Goal: Task Accomplishment & Management: Complete application form

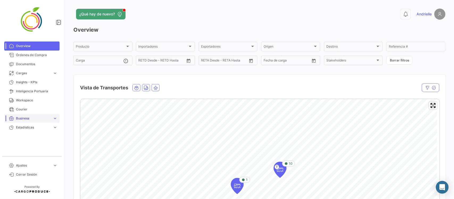
click at [31, 117] on span "Business" at bounding box center [33, 118] width 35 height 5
click at [47, 128] on span "Estadísticas" at bounding box center [33, 127] width 35 height 5
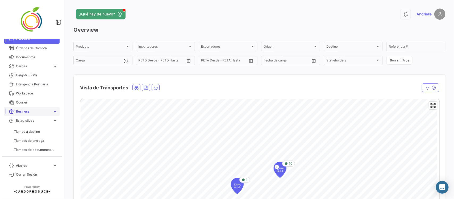
scroll to position [9, 0]
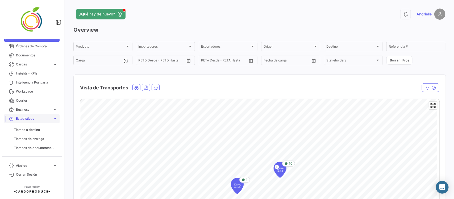
click at [53, 118] on span "expand_more" at bounding box center [55, 118] width 5 height 5
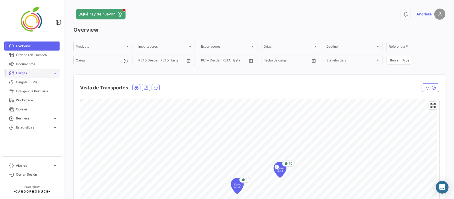
click at [31, 73] on span "Cargas" at bounding box center [33, 73] width 35 height 5
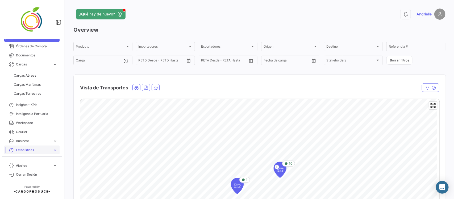
click at [35, 140] on span "Business" at bounding box center [33, 141] width 35 height 5
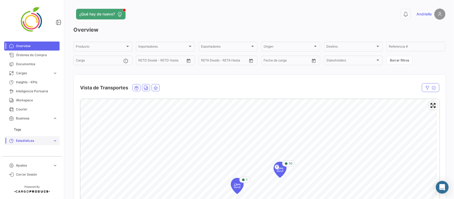
scroll to position [0, 0]
click at [30, 173] on span "Cerrar Sesión" at bounding box center [36, 174] width 41 height 5
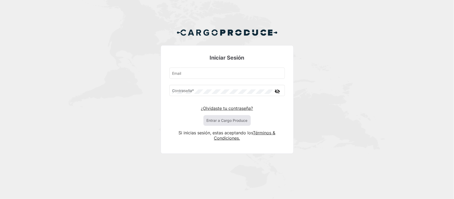
type input "[EMAIL_ADDRESS][DOMAIN_NAME]"
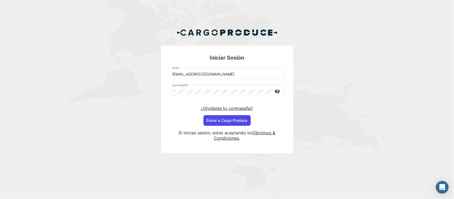
click at [212, 121] on button "Entrar a Cargo Produce" at bounding box center [226, 120] width 47 height 11
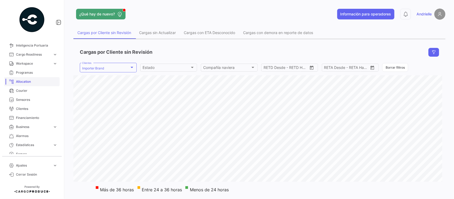
scroll to position [66, 0]
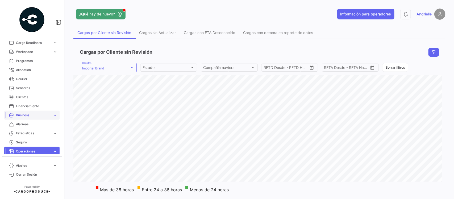
click at [40, 114] on span "Business" at bounding box center [33, 115] width 35 height 5
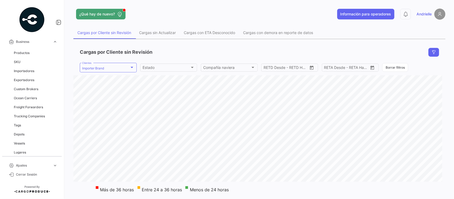
scroll to position [166, 0]
click at [27, 88] on span "Trucking Companies" at bounding box center [29, 89] width 31 height 5
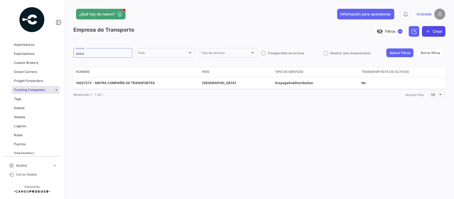
click at [440, 28] on button "Crear" at bounding box center [433, 31] width 23 height 11
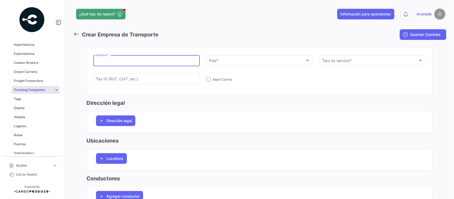
click at [121, 62] on input "Nombre *" at bounding box center [146, 61] width 101 height 5
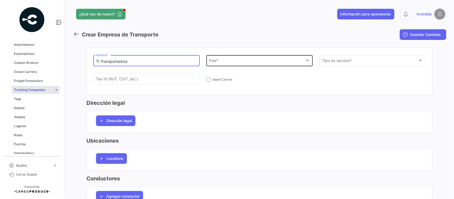
type input "TI Transportadora"
click at [250, 56] on div "País * País *" at bounding box center [259, 60] width 101 height 12
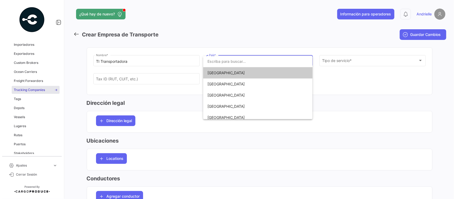
click at [220, 32] on div at bounding box center [227, 99] width 454 height 199
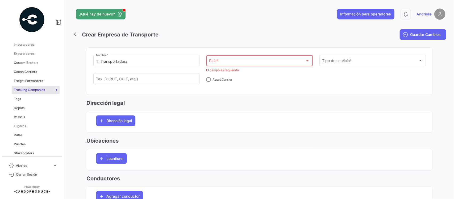
click at [240, 61] on div "País *" at bounding box center [257, 62] width 96 height 5
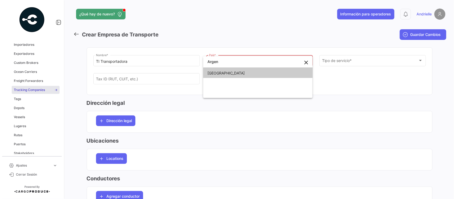
type input "Argen"
click at [241, 74] on span "[GEOGRAPHIC_DATA]" at bounding box center [244, 73] width 74 height 11
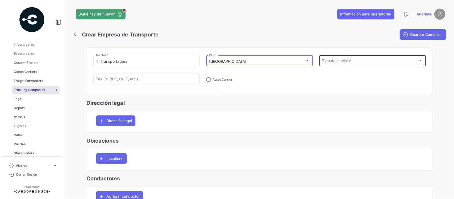
click at [364, 64] on div "Tipo de servicio * Tipo de servicio *" at bounding box center [372, 60] width 101 height 12
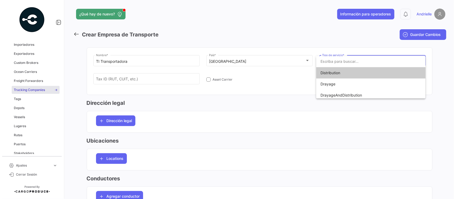
click at [363, 72] on span "Distribution" at bounding box center [357, 72] width 74 height 11
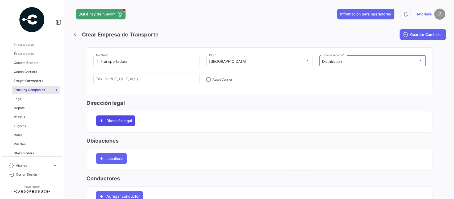
click at [118, 123] on span "Dirección legal" at bounding box center [120, 120] width 26 height 5
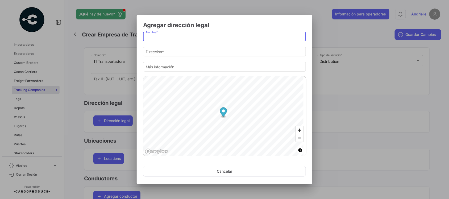
click at [168, 38] on input "Nombre *" at bounding box center [224, 37] width 157 height 5
type input "Office"
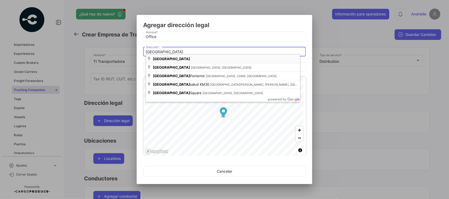
type input "[GEOGRAPHIC_DATA]"
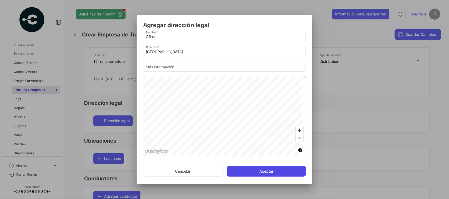
click at [262, 174] on button "Aceptar" at bounding box center [266, 171] width 79 height 11
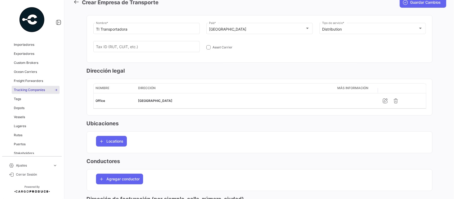
scroll to position [27, 0]
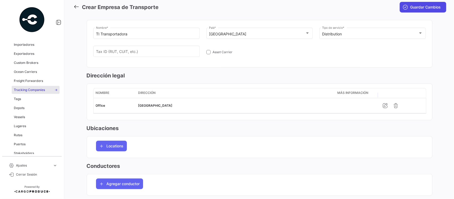
click at [410, 9] on span "Guardar Cambios" at bounding box center [425, 7] width 31 height 5
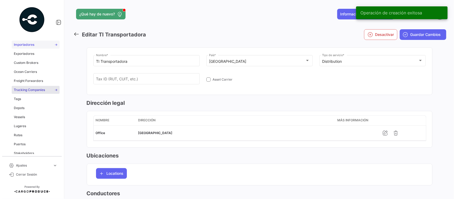
click at [30, 45] on span "Importadores" at bounding box center [24, 44] width 20 height 5
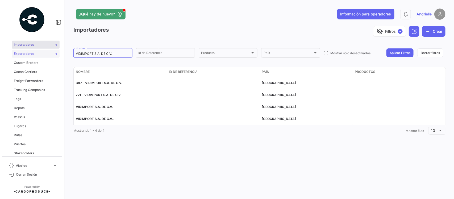
click at [32, 53] on span "Exportadores" at bounding box center [24, 53] width 20 height 5
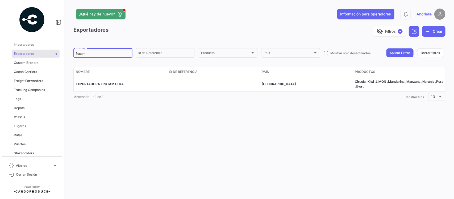
drag, startPoint x: 99, startPoint y: 52, endPoint x: 53, endPoint y: 54, distance: 45.8
click at [53, 54] on mat-sidenav-container "Overview Órdenes de Compra Documentos Cargas expand_more Cargas Aéreas Cargas M…" at bounding box center [227, 99] width 454 height 199
type input "polar"
click at [394, 53] on button "Aplicar Filtros" at bounding box center [399, 52] width 27 height 9
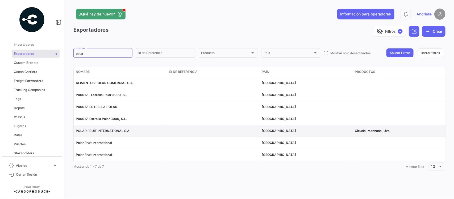
click at [106, 131] on span "POLAR FRUIT INTERNATIONAL S.A." at bounding box center [103, 131] width 55 height 4
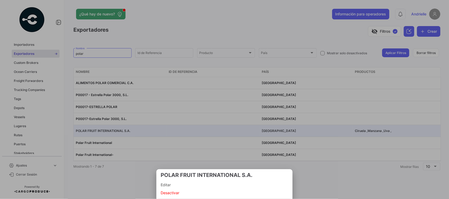
click at [166, 185] on span "Editar" at bounding box center [225, 185] width 128 height 6
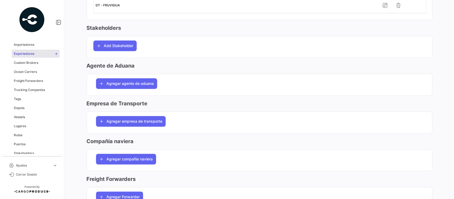
scroll to position [532, 0]
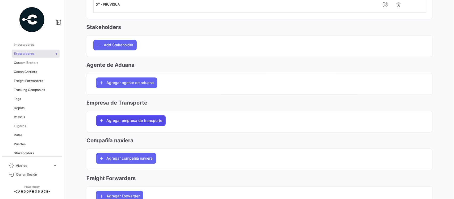
click at [144, 120] on span "Agregar empresa de transporte" at bounding box center [135, 120] width 56 height 5
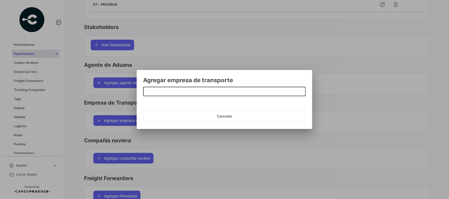
click at [163, 92] on input at bounding box center [224, 92] width 157 height 5
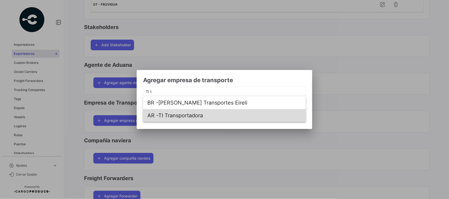
click at [190, 116] on span "AR - TI Transportadora" at bounding box center [224, 115] width 154 height 13
type input "TI Transportadora"
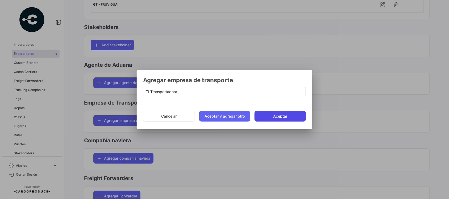
click at [274, 117] on button "Aceptar" at bounding box center [280, 116] width 51 height 11
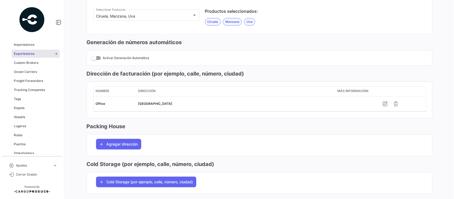
scroll to position [0, 0]
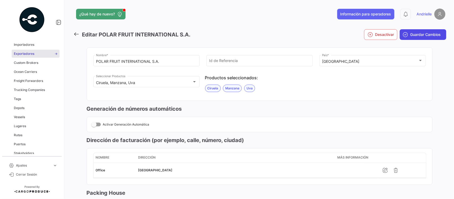
click at [421, 32] on span "Guardar Cambios" at bounding box center [425, 34] width 31 height 5
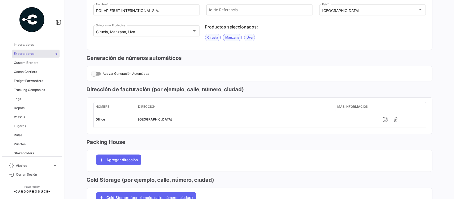
scroll to position [100, 0]
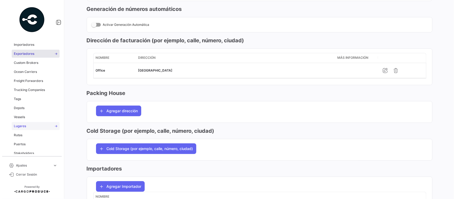
click at [24, 127] on span "Lugares" at bounding box center [20, 126] width 12 height 5
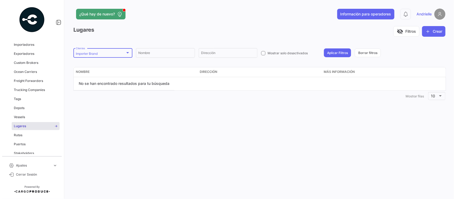
click at [112, 54] on div "Importer Brand" at bounding box center [100, 54] width 49 height 4
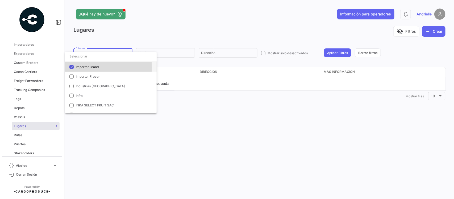
click at [85, 67] on span "Importer Brand" at bounding box center [87, 67] width 23 height 4
click at [89, 58] on input "dropdown search" at bounding box center [110, 57] width 91 height 10
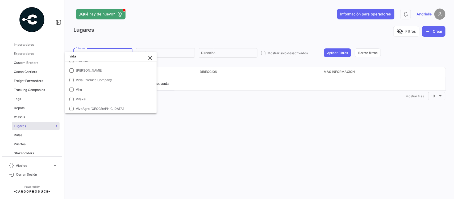
scroll to position [0, 0]
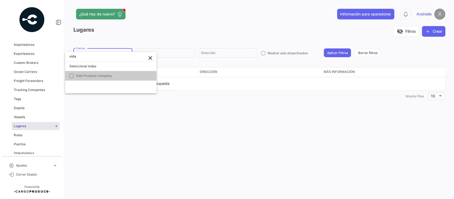
type input "vida"
click at [120, 72] on mat-option "Vida Produce Company" at bounding box center [110, 76] width 91 height 10
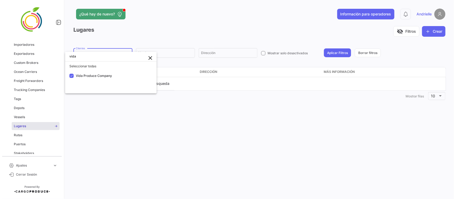
click at [140, 15] on div at bounding box center [227, 99] width 454 height 199
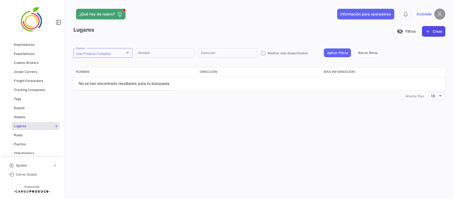
click at [433, 32] on button "Crear" at bounding box center [433, 31] width 23 height 11
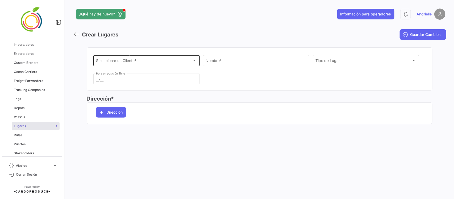
click at [133, 59] on div "Seleccionar un Cliente * Seleccionar un Cliente *" at bounding box center [146, 60] width 101 height 12
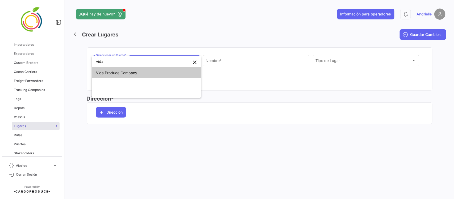
type input "vida"
click at [133, 76] on span "Vida Produce Company" at bounding box center [146, 72] width 101 height 11
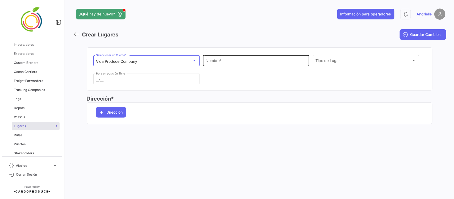
click at [251, 62] on input "Nombre *" at bounding box center [256, 61] width 101 height 5
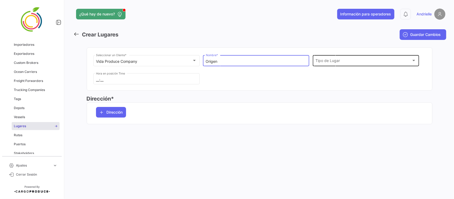
type input "Origen"
click at [324, 58] on div "Tipo de Lugar Tipo de Lugar" at bounding box center [365, 60] width 101 height 12
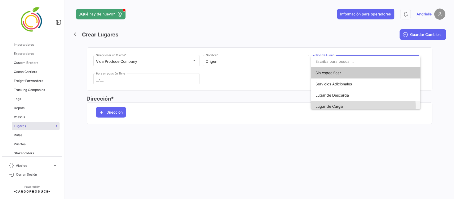
click at [338, 106] on span "Lugar de Carga" at bounding box center [328, 106] width 27 height 5
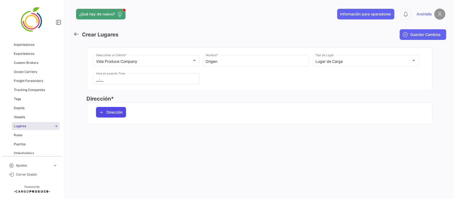
click at [116, 112] on span "Dirección" at bounding box center [115, 112] width 16 height 5
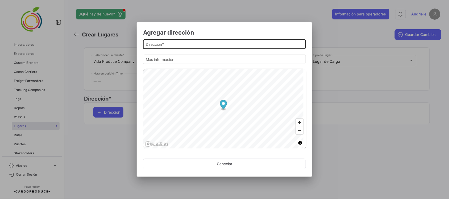
click at [172, 43] on input "Dirección *" at bounding box center [224, 44] width 157 height 5
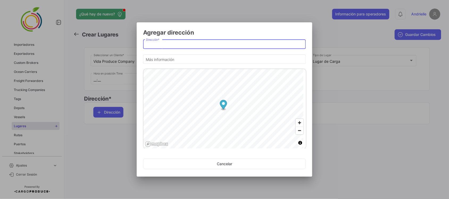
paste input "LOS ANDES"
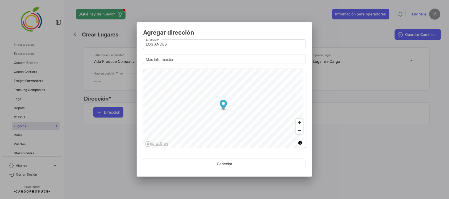
type input "[GEOGRAPHIC_DATA], [GEOGRAPHIC_DATA]"
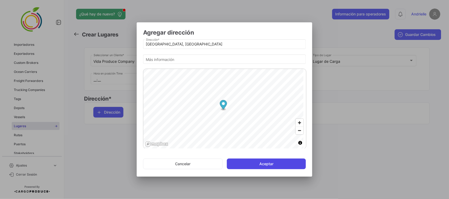
click at [268, 164] on button "Aceptar" at bounding box center [266, 164] width 79 height 11
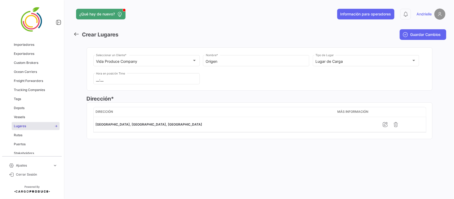
drag, startPoint x: 430, startPoint y: 31, endPoint x: 427, endPoint y: 29, distance: 3.5
click at [430, 31] on button "Guardar Cambios" at bounding box center [423, 34] width 47 height 11
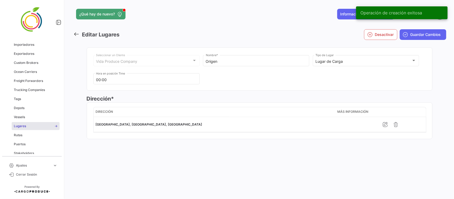
click at [75, 32] on icon at bounding box center [76, 34] width 6 height 6
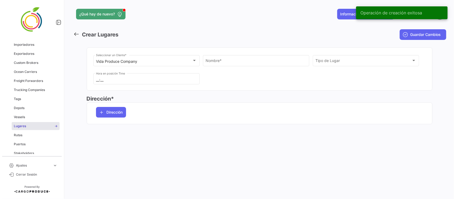
drag, startPoint x: 74, startPoint y: 32, endPoint x: 337, endPoint y: 104, distance: 273.0
click at [74, 32] on icon at bounding box center [76, 34] width 6 height 6
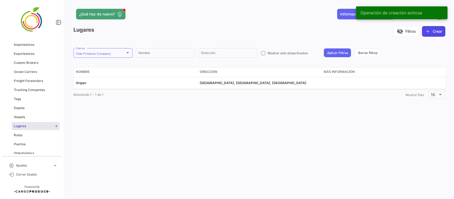
click at [431, 29] on button "Crear" at bounding box center [433, 31] width 23 height 11
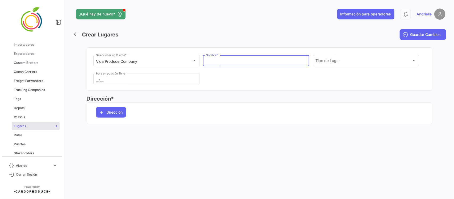
click at [221, 60] on input "Nombre *" at bounding box center [256, 61] width 101 height 5
type input "Destino"
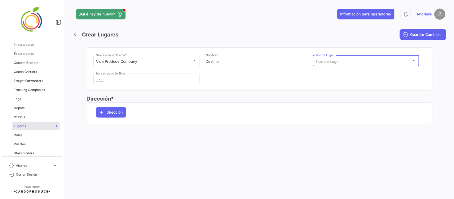
click at [339, 62] on span "Tipo de Lugar" at bounding box center [327, 61] width 24 height 5
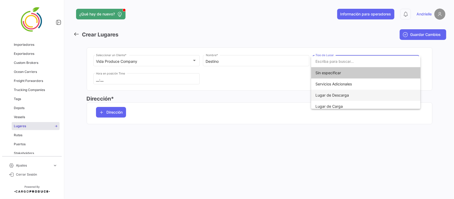
click at [343, 95] on span "Lugar de Descarga" at bounding box center [332, 95] width 34 height 5
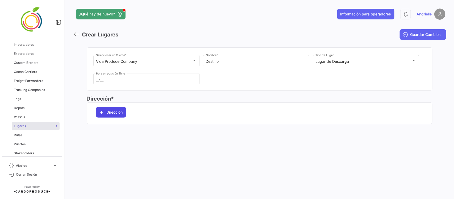
click at [113, 115] on span "Dirección" at bounding box center [115, 112] width 16 height 5
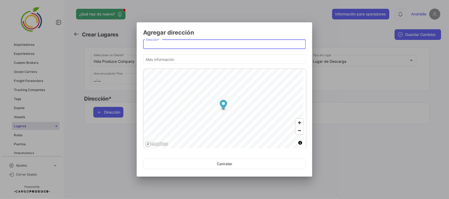
click at [163, 44] on input "Dirección *" at bounding box center [224, 44] width 157 height 5
paste input "SAO BORJA"
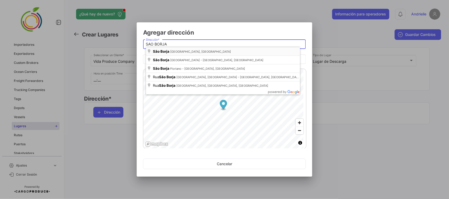
type input "[GEOGRAPHIC_DATA], [GEOGRAPHIC_DATA], [GEOGRAPHIC_DATA]"
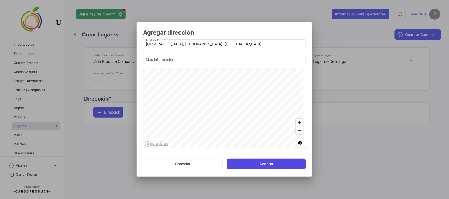
click at [283, 165] on button "Aceptar" at bounding box center [266, 164] width 79 height 11
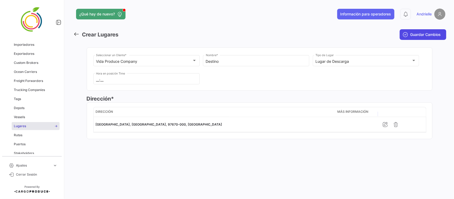
click at [430, 35] on span "Guardar Cambios" at bounding box center [425, 34] width 31 height 5
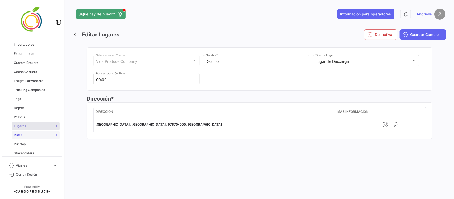
click at [23, 135] on link "Rutas" at bounding box center [36, 135] width 48 height 8
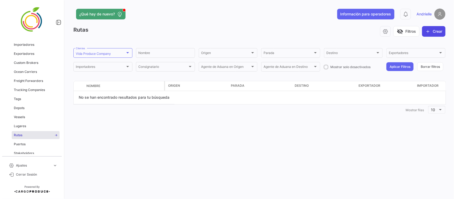
click at [437, 31] on button "Crear" at bounding box center [433, 31] width 23 height 11
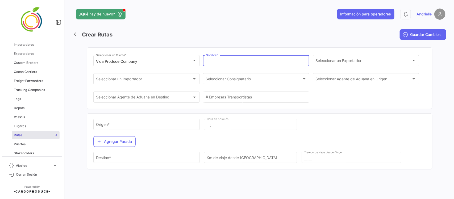
click at [241, 60] on input "Nombre *" at bounding box center [256, 61] width 101 height 5
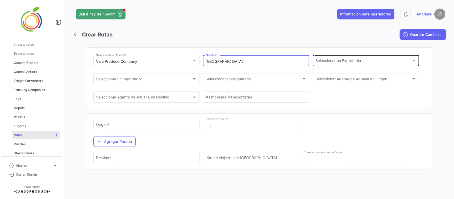
type input "[GEOGRAPHIC_DATA]"
click at [337, 63] on span "Seleccionar un Exportador" at bounding box center [363, 61] width 96 height 5
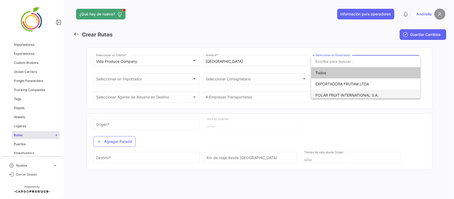
click at [339, 96] on span "POLAR FRUIT INTERNATIONAL S.A." at bounding box center [346, 95] width 63 height 5
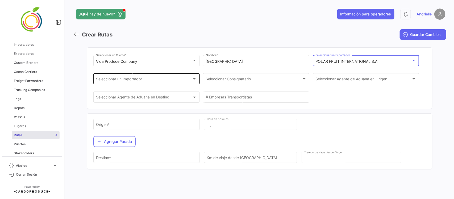
click at [160, 79] on div "Seleccionar un Importador" at bounding box center [144, 80] width 96 height 5
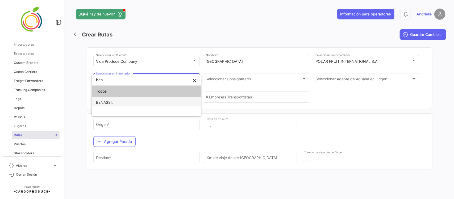
type input "ben"
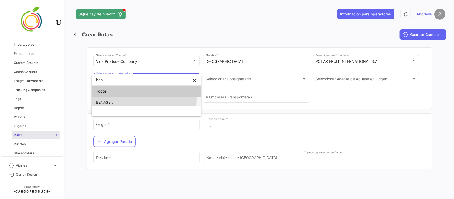
click at [128, 100] on span "BENASSI." at bounding box center [146, 102] width 101 height 11
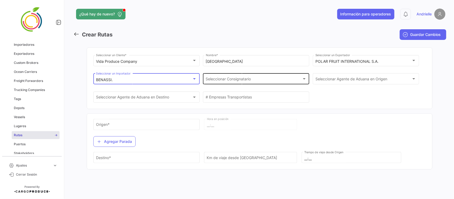
click at [273, 81] on div "Seleccionar Consignatario" at bounding box center [254, 80] width 96 height 5
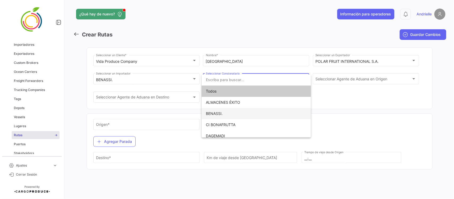
drag, startPoint x: 232, startPoint y: 116, endPoint x: 262, endPoint y: 110, distance: 30.8
click at [232, 116] on span "BENASSI." at bounding box center [256, 113] width 101 height 11
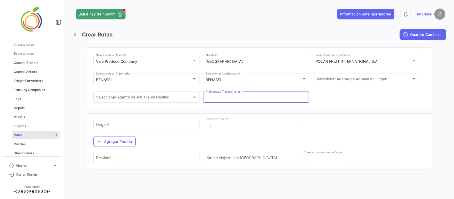
click at [222, 97] on input "# Empresas Transportistas" at bounding box center [256, 98] width 101 height 5
click at [349, 108] on div "Vida Produce Company Seleccionar un Cliente * Brasil Nombre * POLAR FRUIT INTER…" at bounding box center [259, 81] width 332 height 55
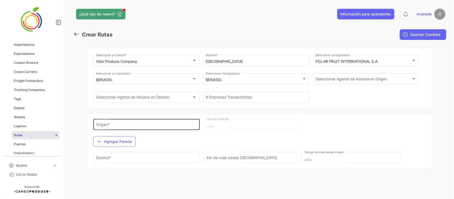
click at [144, 123] on div "Origen *" at bounding box center [146, 124] width 101 height 12
type input "[GEOGRAPHIC_DATA]"
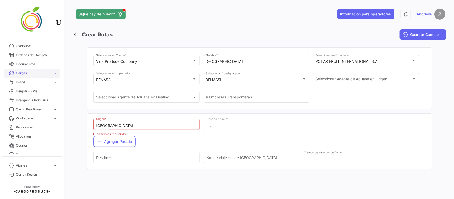
click at [33, 73] on span "Cargas" at bounding box center [33, 73] width 35 height 5
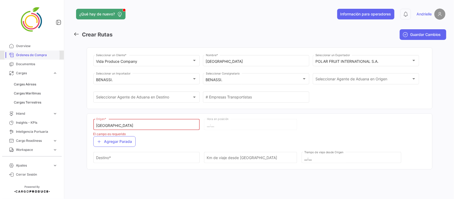
click at [36, 55] on span "Órdenes de Compra" at bounding box center [36, 55] width 41 height 5
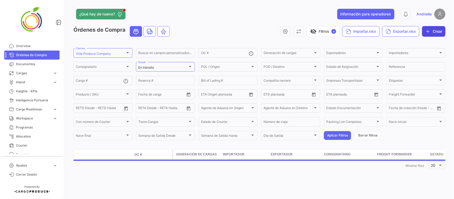
click at [438, 31] on button "Crear" at bounding box center [433, 31] width 23 height 11
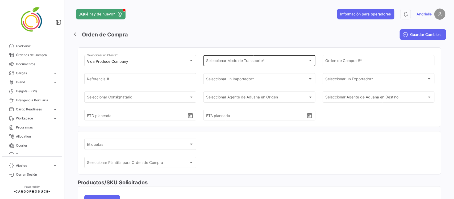
click at [248, 61] on span "Seleccionar Modo de Transporte *" at bounding box center [257, 61] width 102 height 5
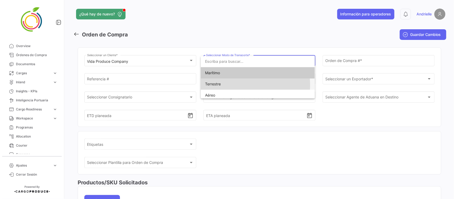
click at [227, 85] on span "Terrestre" at bounding box center [257, 83] width 105 height 11
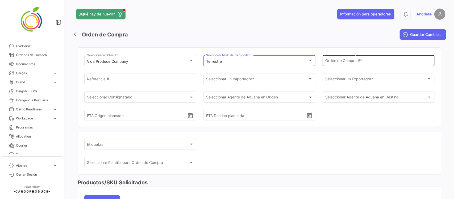
click at [344, 61] on input "Orden de Compra # *" at bounding box center [378, 61] width 106 height 5
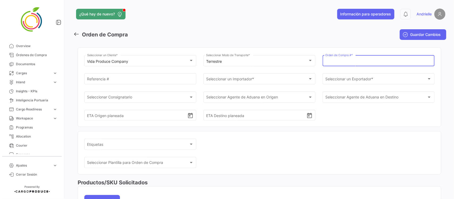
paste input "17005245"
type input "17005245"
click at [231, 80] on span "Seleccionar un Importador *" at bounding box center [257, 80] width 102 height 5
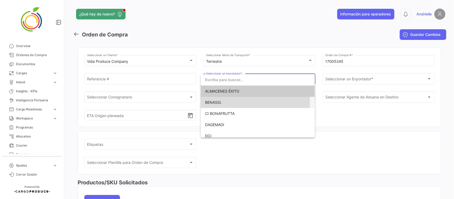
drag, startPoint x: 221, startPoint y: 102, endPoint x: 315, endPoint y: 82, distance: 95.8
click at [221, 103] on span "BENASSI." at bounding box center [213, 102] width 17 height 5
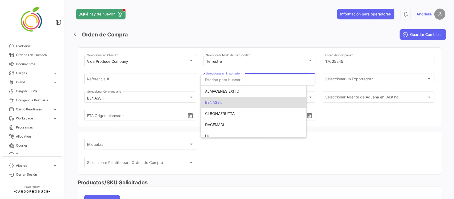
scroll to position [10, 0]
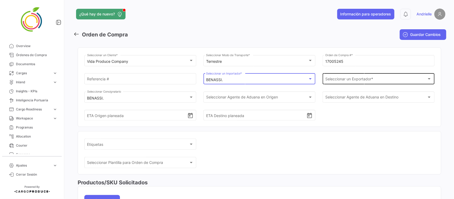
click at [328, 82] on div "Seleccionar un Exportador *" at bounding box center [376, 80] width 102 height 5
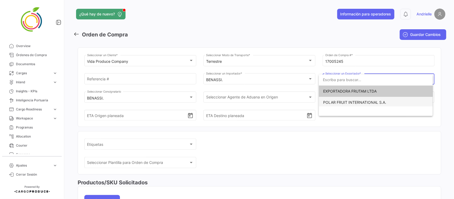
click at [332, 106] on span "POLAR FRUIT INTERNATIONAL S.A." at bounding box center [375, 102] width 105 height 11
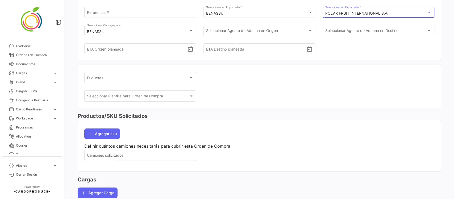
scroll to position [83, 0]
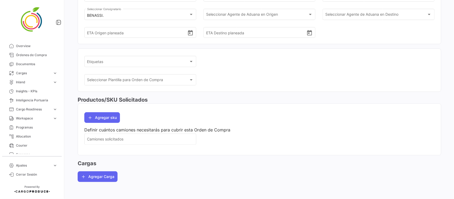
drag, startPoint x: 99, startPoint y: 174, endPoint x: 97, endPoint y: 166, distance: 8.2
click at [99, 175] on button "Agregar Carga" at bounding box center [98, 176] width 40 height 11
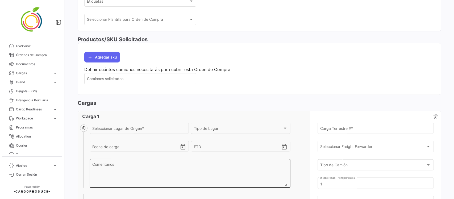
scroll to position [183, 0]
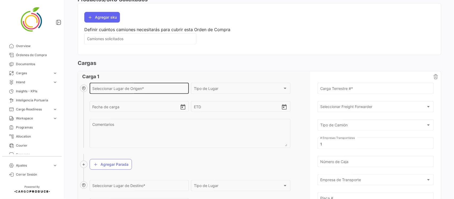
click at [102, 90] on input "Seleccionar Lugar de Origen *" at bounding box center [139, 89] width 94 height 5
drag, startPoint x: 118, startPoint y: 91, endPoint x: 75, endPoint y: 94, distance: 43.2
click at [75, 94] on div "Vida Produce Company Seleccionar un Cliente * Terrestre Seleccionar Modo de Tra…" at bounding box center [259, 72] width 372 height 424
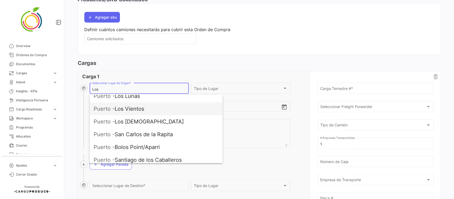
scroll to position [0, 0]
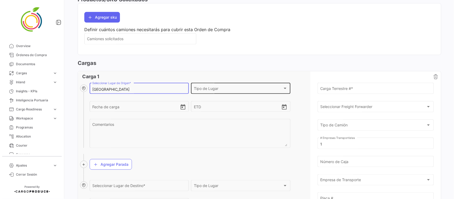
type input "[GEOGRAPHIC_DATA]"
click at [214, 88] on span "Tipo de Lugar" at bounding box center [238, 89] width 89 height 5
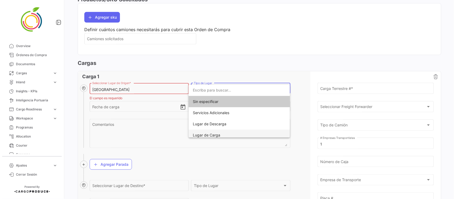
click at [218, 134] on span "Lugar de Carga" at bounding box center [206, 135] width 27 height 5
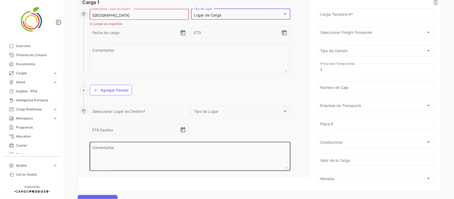
scroll to position [216, 0]
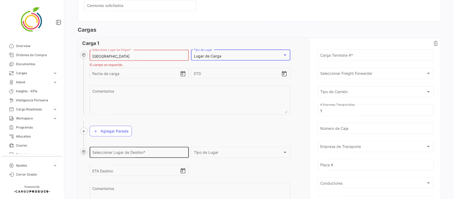
click at [114, 153] on input "Seleccionar Lugar de Destino *" at bounding box center [139, 153] width 94 height 5
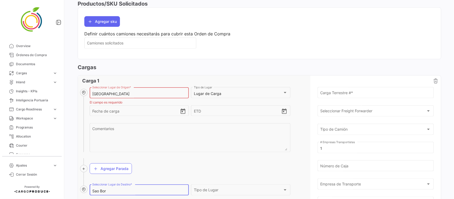
scroll to position [83, 0]
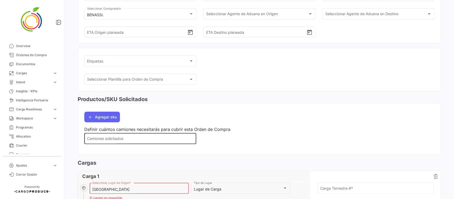
type input "Sao Bor"
click at [128, 140] on input "Camiones solicitados" at bounding box center [140, 139] width 106 height 5
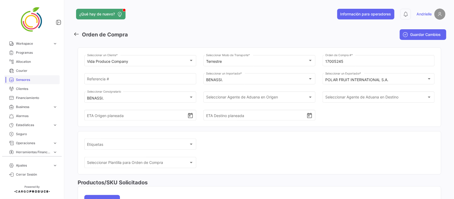
scroll to position [77, 0]
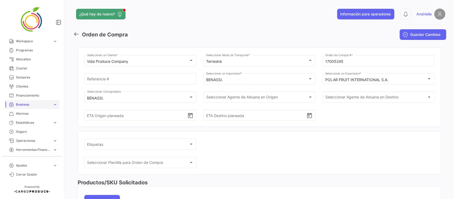
type input "1"
click at [34, 105] on span "Business" at bounding box center [33, 104] width 35 height 5
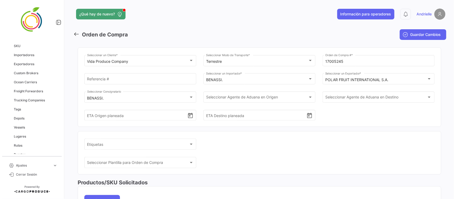
scroll to position [177, 0]
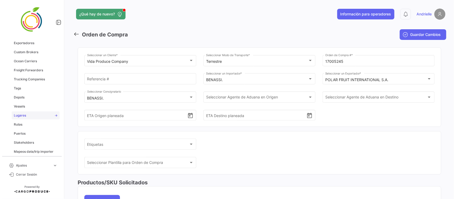
click at [23, 114] on span "Lugares" at bounding box center [20, 115] width 12 height 5
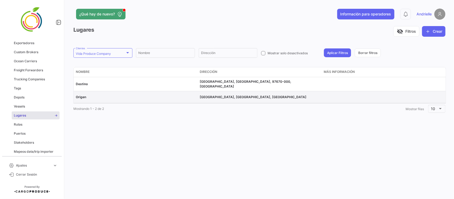
click at [83, 95] on span "Origen" at bounding box center [81, 97] width 10 height 4
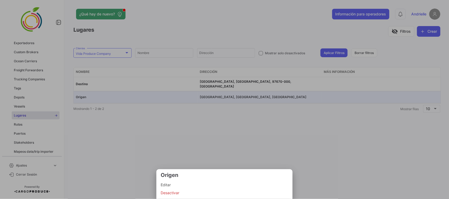
click at [185, 184] on span "Editar" at bounding box center [225, 185] width 128 height 6
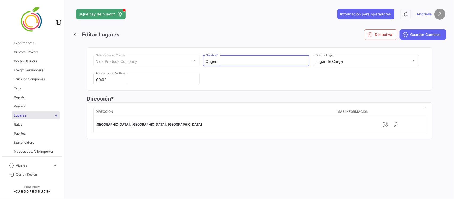
drag, startPoint x: 220, startPoint y: 61, endPoint x: 190, endPoint y: 64, distance: 29.9
click at [190, 64] on div "Vida Produce Company Seleccionar un Cliente Origen Nombre * Lugar de Carga Tipo…" at bounding box center [259, 72] width 332 height 36
click at [215, 62] on input "Los andes" at bounding box center [256, 61] width 101 height 5
type input "[GEOGRAPHIC_DATA]"
click at [423, 35] on span "Guardar Cambios" at bounding box center [425, 34] width 31 height 5
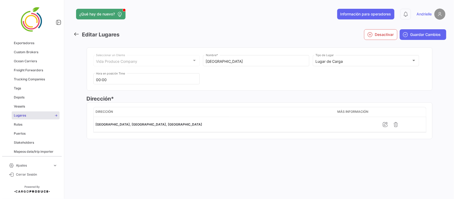
click at [75, 32] on icon at bounding box center [76, 34] width 6 height 6
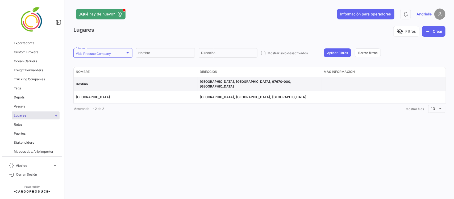
click at [83, 83] on span "Destino" at bounding box center [82, 84] width 12 height 4
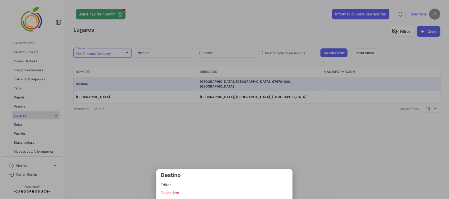
click at [174, 185] on span "Editar" at bounding box center [225, 185] width 128 height 6
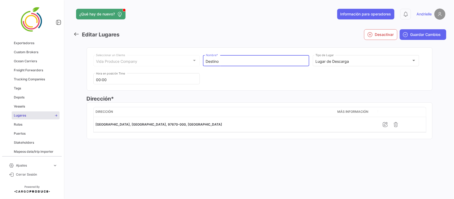
drag, startPoint x: 227, startPoint y: 64, endPoint x: 185, endPoint y: 63, distance: 41.5
click at [185, 63] on div "Vida Produce Company Seleccionar un Cliente Destino Nombre * Lugar de Descarga …" at bounding box center [259, 72] width 332 height 36
type input "Sao Borja"
click at [419, 29] on button "Guardar Cambios" at bounding box center [423, 34] width 47 height 11
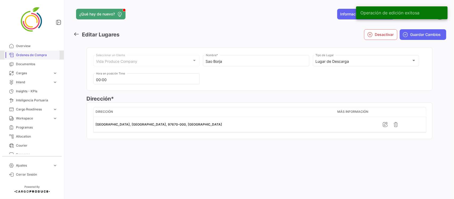
click at [36, 55] on span "Órdenes de Compra" at bounding box center [36, 55] width 41 height 5
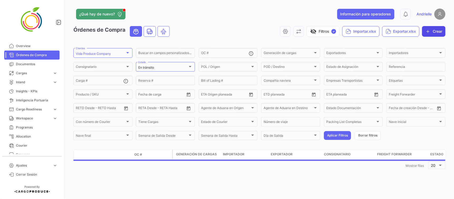
click at [440, 30] on button "Crear" at bounding box center [433, 31] width 23 height 11
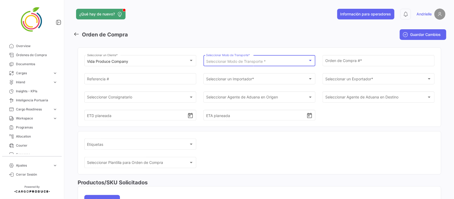
click at [228, 60] on span "Seleccionar Modo de Transporte *" at bounding box center [236, 61] width 60 height 5
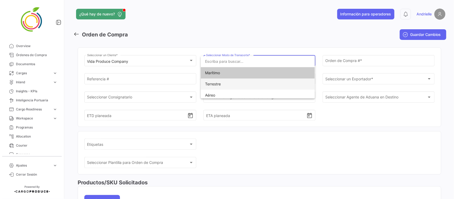
click at [219, 86] on span "Terrestre" at bounding box center [213, 84] width 16 height 5
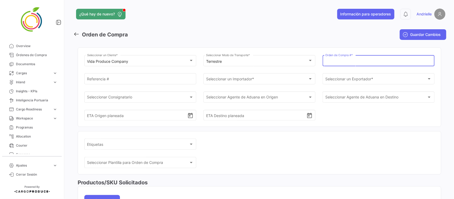
click at [353, 63] on input "Orden de Compra # *" at bounding box center [378, 61] width 106 height 5
paste input "17005245"
type input "17005245"
click at [241, 82] on span "Seleccionar un Importador *" at bounding box center [257, 80] width 102 height 5
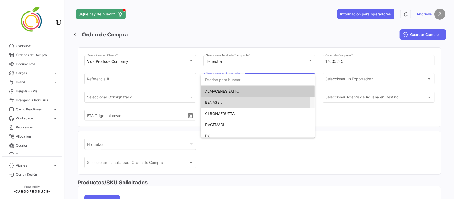
click at [226, 107] on span "BENASSI." at bounding box center [257, 102] width 105 height 11
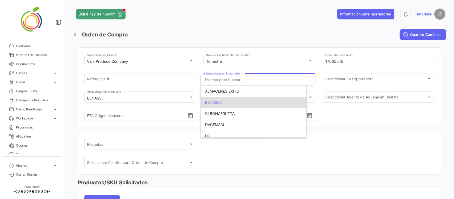
scroll to position [10, 0]
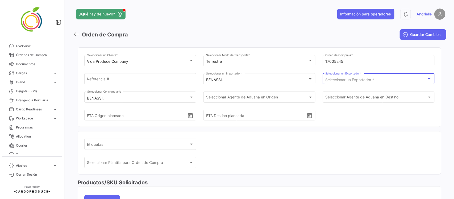
click at [332, 80] on span "Seleccionar un Exportador *" at bounding box center [349, 79] width 49 height 5
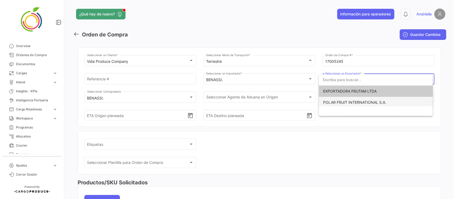
click at [332, 101] on span "POLAR FRUIT INTERNATIONAL S.A." at bounding box center [354, 102] width 63 height 5
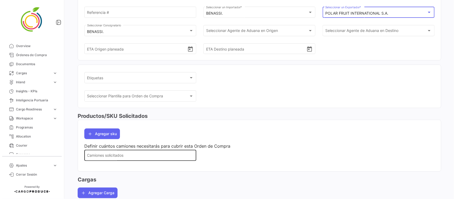
scroll to position [83, 0]
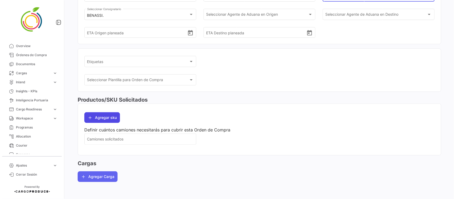
click at [112, 118] on button "Agregar sku" at bounding box center [102, 117] width 36 height 11
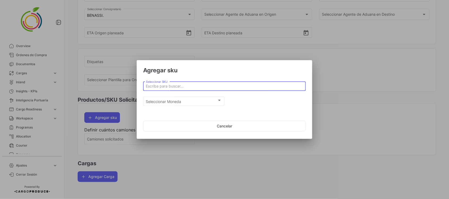
click at [156, 85] on input "Seleccionar SKU" at bounding box center [224, 86] width 157 height 5
paste input "MANZANA GRANNY CTN 19"
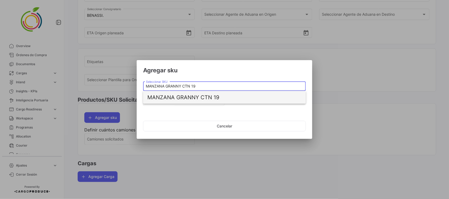
type input "MANZANA GRANNY CTN 19"
click at [196, 98] on span "MANZANA GRANNY CTN 19" at bounding box center [224, 97] width 154 height 13
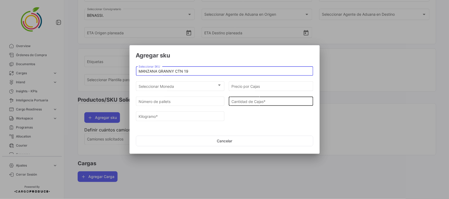
click at [244, 100] on input "Cantidad de Cajas *" at bounding box center [271, 101] width 79 height 5
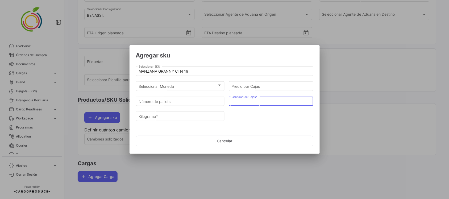
paste input "1176"
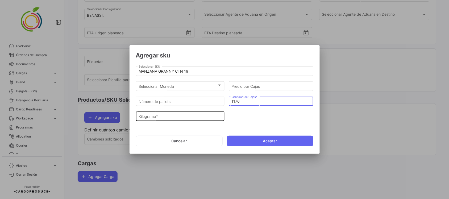
type input "1176"
click at [180, 119] on input "Kilogramo *" at bounding box center [180, 116] width 83 height 5
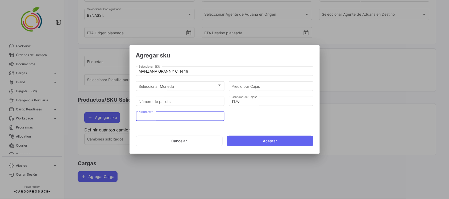
paste input "19.00"
type input "19.00"
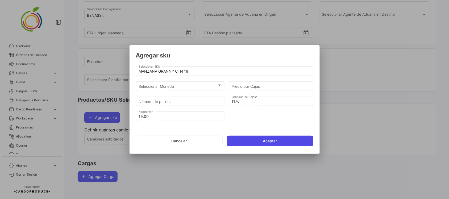
click at [247, 137] on button "Aceptar" at bounding box center [270, 141] width 86 height 11
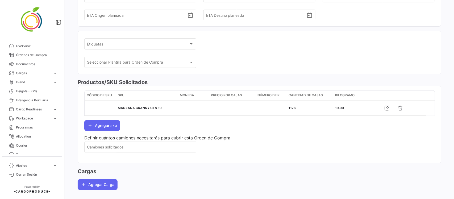
scroll to position [109, 0]
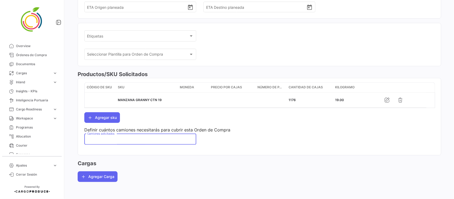
click at [142, 138] on input "Camiones solicitados" at bounding box center [140, 140] width 106 height 5
type input "1"
click at [112, 174] on button "Agregar Carga" at bounding box center [98, 176] width 40 height 11
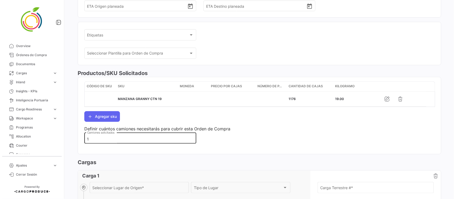
scroll to position [176, 0]
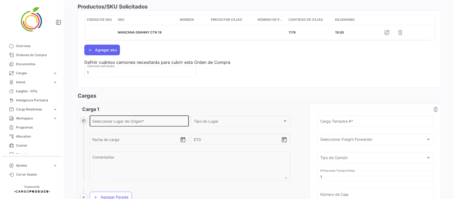
click at [128, 122] on input "Seleccionar Lugar de Origen *" at bounding box center [139, 122] width 94 height 5
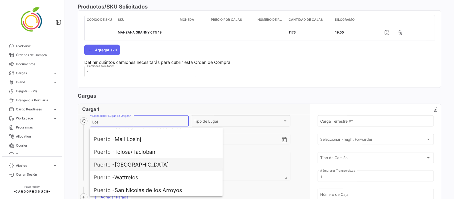
scroll to position [332, 0]
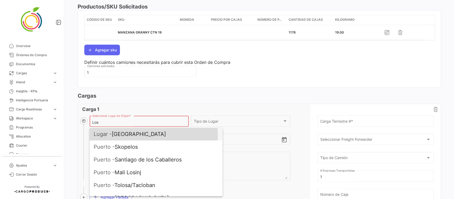
click at [128, 136] on span "Lugar - [GEOGRAPHIC_DATA]" at bounding box center [156, 134] width 124 height 13
type input "[GEOGRAPHIC_DATA]"
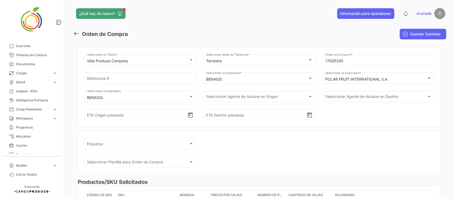
scroll to position [0, 0]
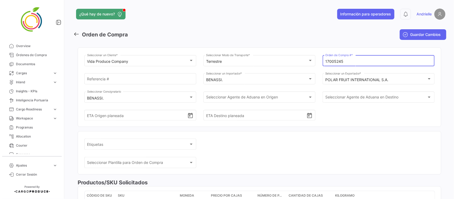
drag, startPoint x: 321, startPoint y: 61, endPoint x: 314, endPoint y: 60, distance: 6.7
click at [314, 60] on div "Vida Produce Company Seleccionar un Cliente * Terrestre Seleccionar Modo de Tra…" at bounding box center [259, 90] width 350 height 73
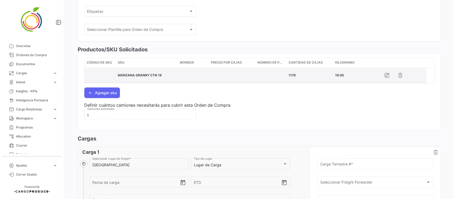
scroll to position [166, 0]
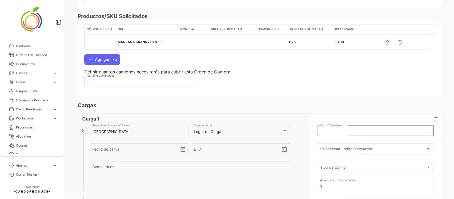
click at [336, 132] on input "Carga Terrestre # *" at bounding box center [375, 132] width 111 height 5
paste input "17005245"
click at [335, 134] on input "17005245T" at bounding box center [375, 132] width 111 height 5
type input "17005245-T"
click at [181, 151] on icon "Open calendar" at bounding box center [183, 149] width 5 height 5
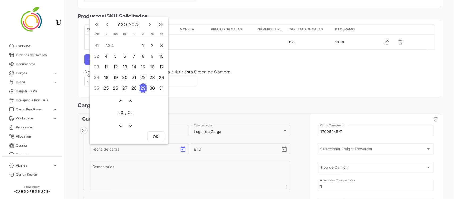
click at [123, 77] on div "20" at bounding box center [125, 78] width 8 height 10
click at [158, 139] on span "OK" at bounding box center [155, 136] width 5 height 5
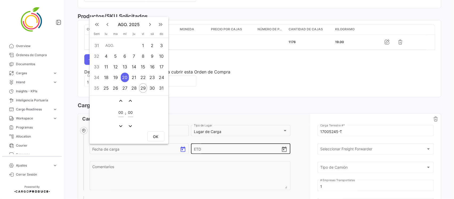
type input "[DATE] 00:00"
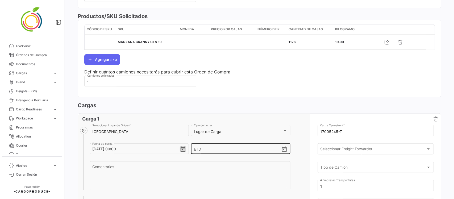
click at [284, 152] on icon "Open calendar" at bounding box center [284, 149] width 6 height 6
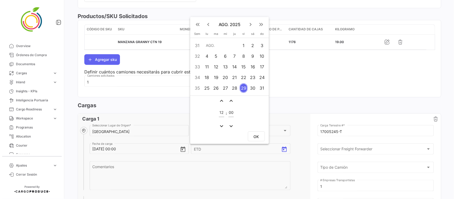
click at [222, 78] on div "20" at bounding box center [225, 78] width 8 height 10
click at [254, 136] on span "OK" at bounding box center [256, 136] width 5 height 5
type input "[DATE] 12:00"
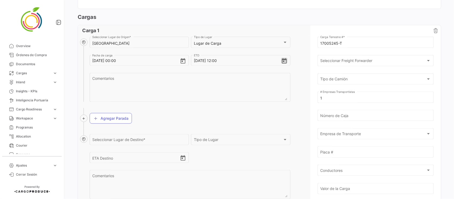
scroll to position [266, 0]
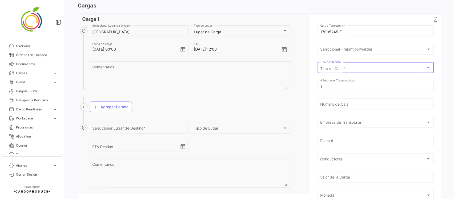
click at [353, 70] on div "Tipo de Camión" at bounding box center [373, 68] width 106 height 5
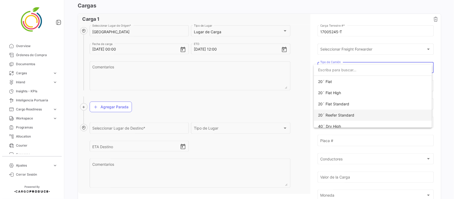
scroll to position [66, 0]
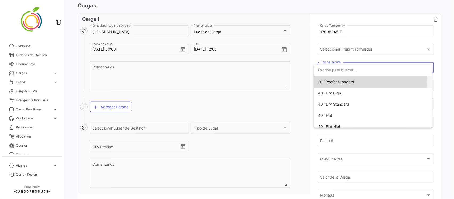
click at [347, 82] on span "20´ Reefer Standard" at bounding box center [336, 82] width 36 height 5
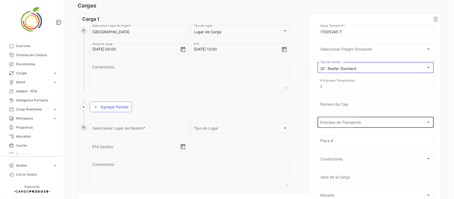
click at [352, 123] on span "Empresa de Transporte" at bounding box center [373, 123] width 106 height 5
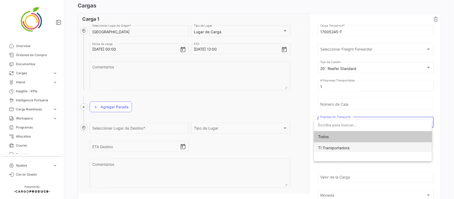
click at [341, 147] on span "TI Transportadora" at bounding box center [333, 147] width 31 height 5
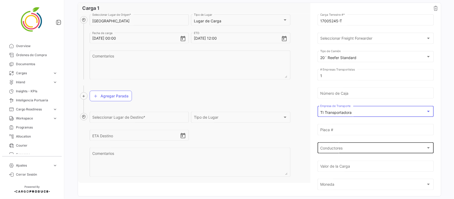
scroll to position [266, 0]
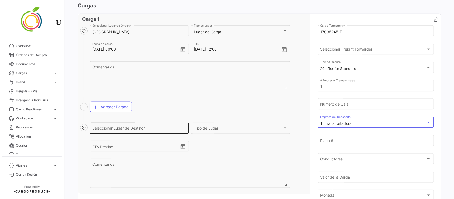
click at [110, 131] on input "Seleccionar Lugar de Destino *" at bounding box center [139, 129] width 94 height 5
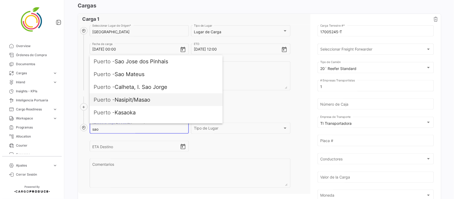
scroll to position [199, 0]
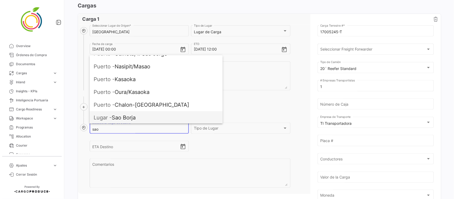
click at [137, 115] on span "Lugar - [GEOGRAPHIC_DATA]" at bounding box center [156, 117] width 124 height 13
type input "Sao Borja"
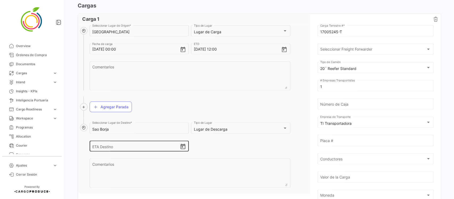
click at [182, 147] on icon "Open calendar" at bounding box center [183, 146] width 5 height 5
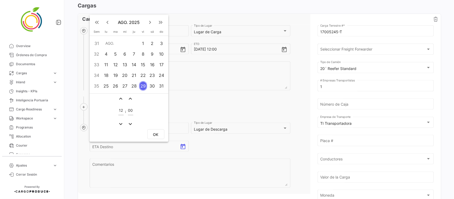
click at [108, 87] on div "25" at bounding box center [106, 86] width 8 height 10
click at [156, 135] on span "OK" at bounding box center [155, 134] width 5 height 5
type input "[DATE] 12:00"
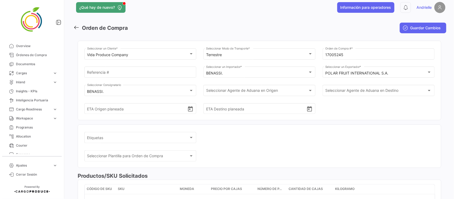
scroll to position [0, 0]
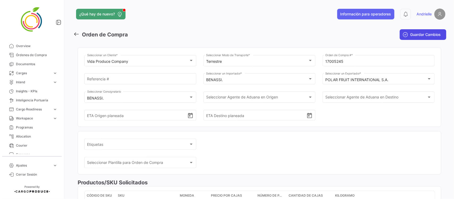
click at [416, 36] on span "Guardar Cambios" at bounding box center [425, 34] width 31 height 5
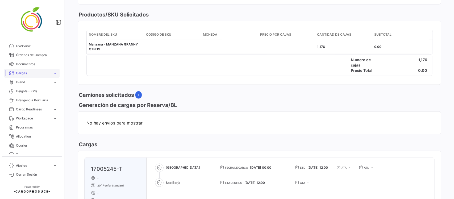
click at [41, 75] on span "Cargas" at bounding box center [33, 73] width 35 height 5
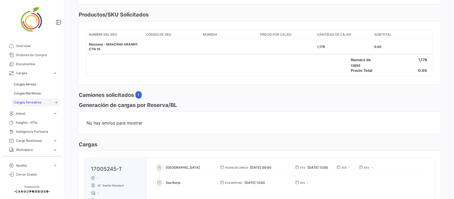
click at [37, 103] on span "Cargas Terrestres" at bounding box center [27, 102] width 27 height 5
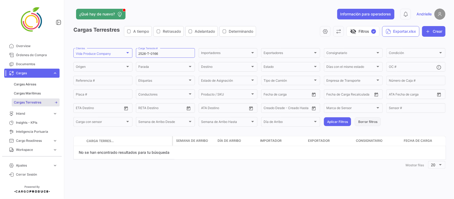
click at [373, 120] on button "Borrar filtros" at bounding box center [368, 121] width 26 height 9
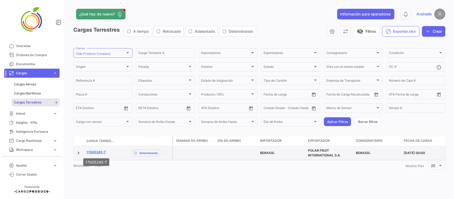
click at [97, 151] on link "17005245-T" at bounding box center [95, 152] width 19 height 5
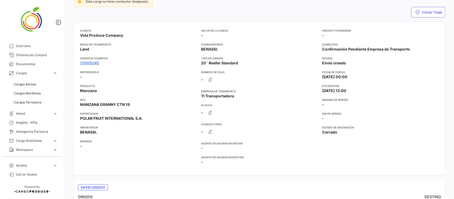
scroll to position [60, 0]
